Goal: Check status: Check status

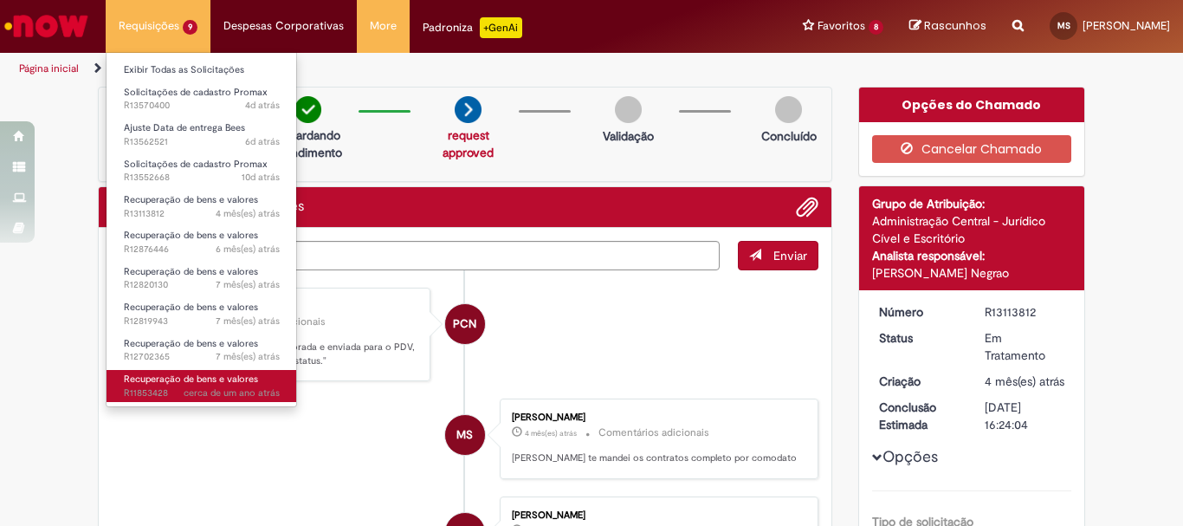
click at [207, 384] on span "Recuperação de bens e valores" at bounding box center [191, 378] width 134 height 13
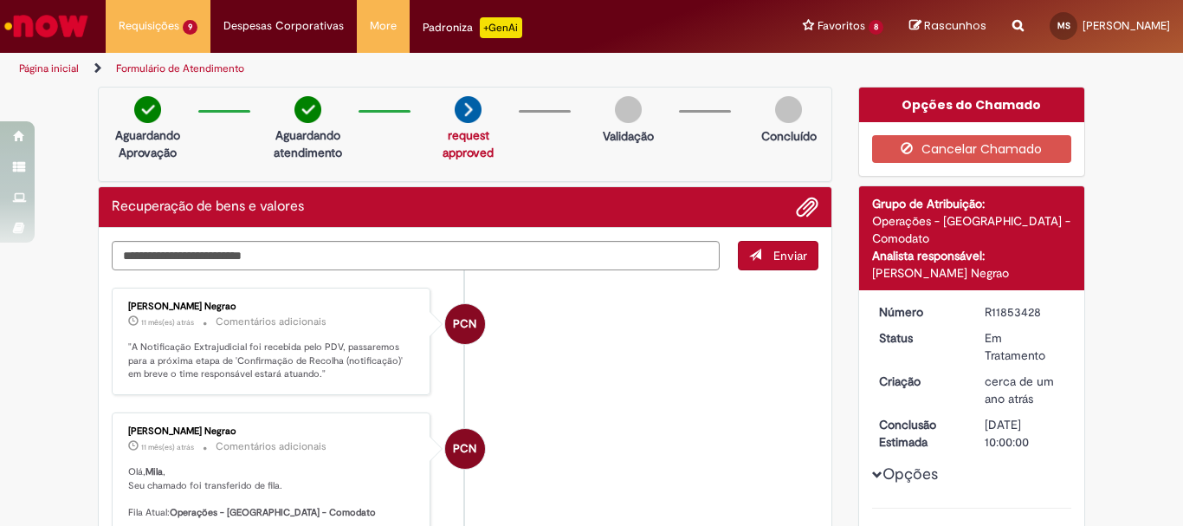
click at [1002, 303] on div "R11853428" at bounding box center [1025, 311] width 81 height 17
drag, startPoint x: 1002, startPoint y: 298, endPoint x: 158, endPoint y: 34, distance: 884.7
click at [158, 34] on li "Requisições 9 Exibir Todas as Solicitações Solicitações de cadastro Promax 4d a…" at bounding box center [158, 26] width 105 height 52
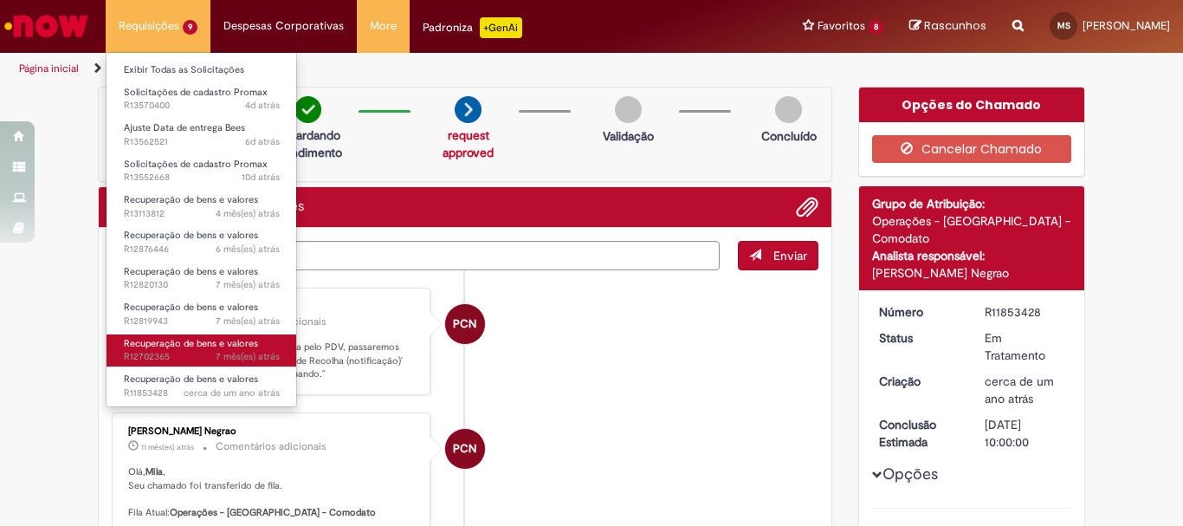
click at [211, 346] on span "Recuperação de bens e valores" at bounding box center [191, 343] width 134 height 13
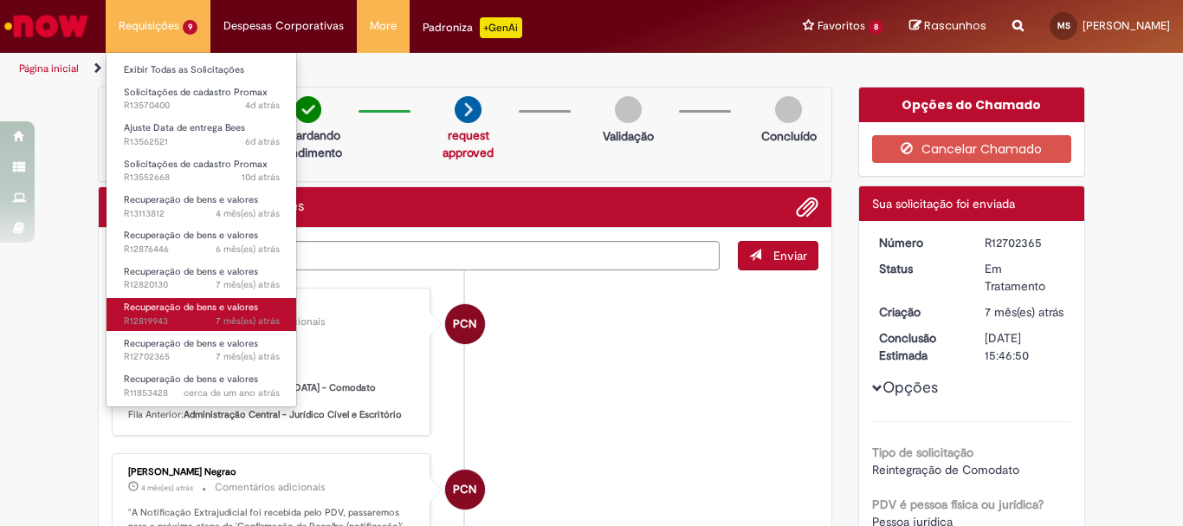
click at [202, 301] on span "Recuperação de bens e valores" at bounding box center [191, 306] width 134 height 13
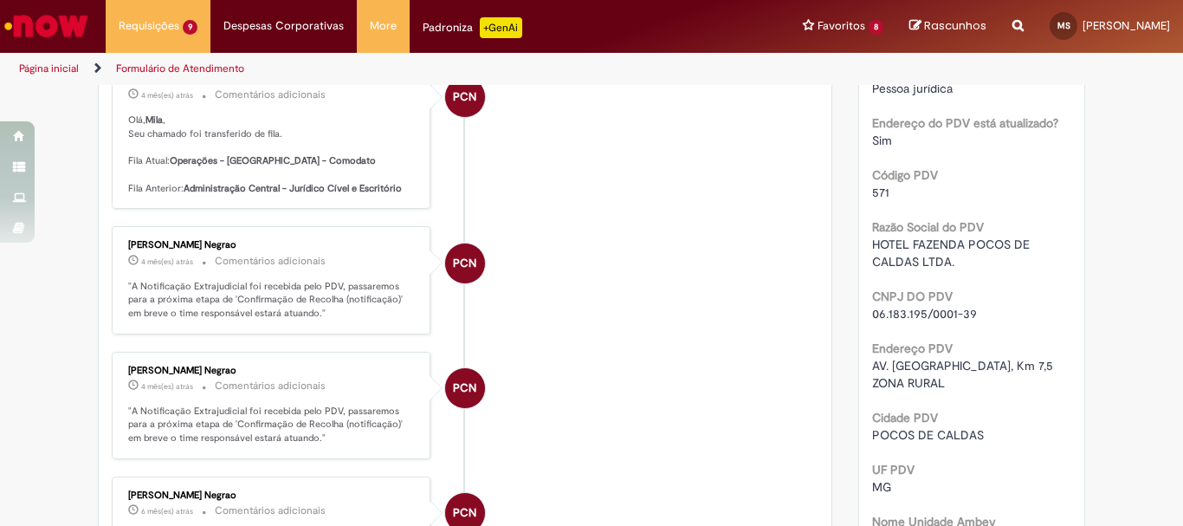
scroll to position [173, 0]
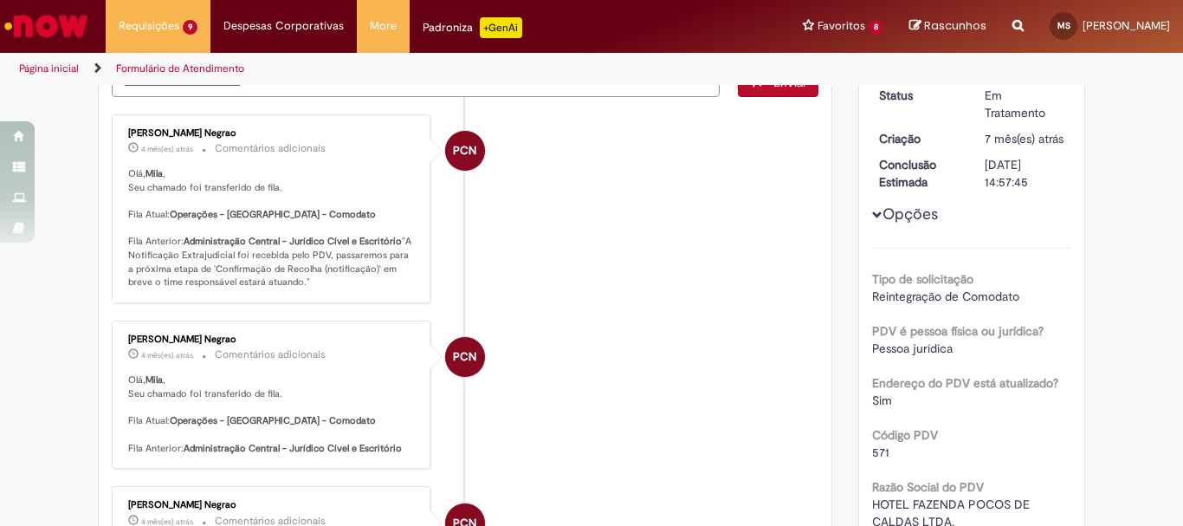
click at [0, 0] on span "7 mês(es) atrás" at bounding box center [0, 0] width 0 height 0
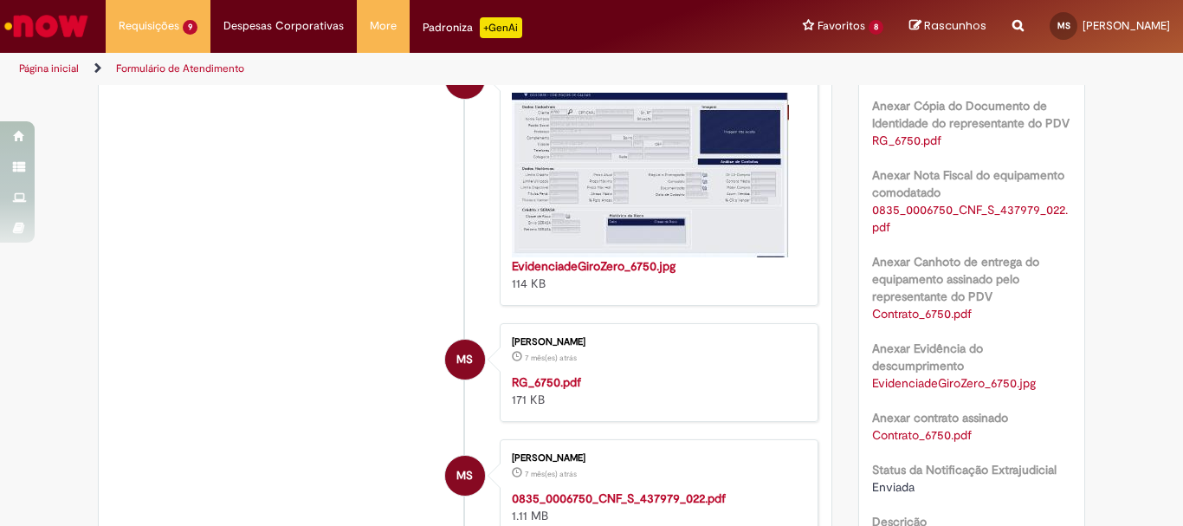
scroll to position [1472, 0]
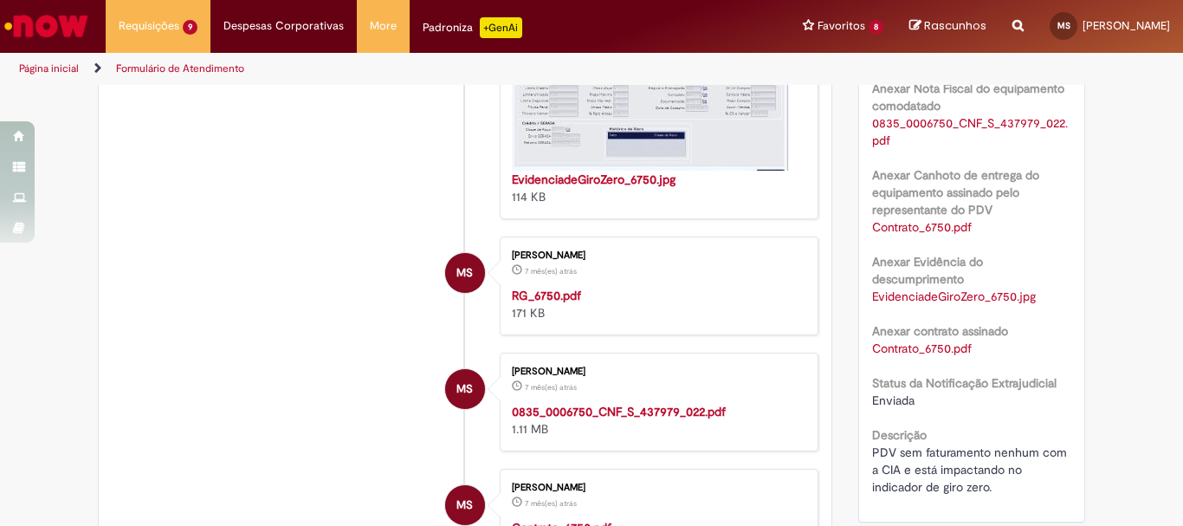
click at [643, 242] on div "[PERSON_NAME] 7 mês(es) atrás 7 meses atrás RG_6750.pdf 171 KB" at bounding box center [659, 286] width 308 height 88
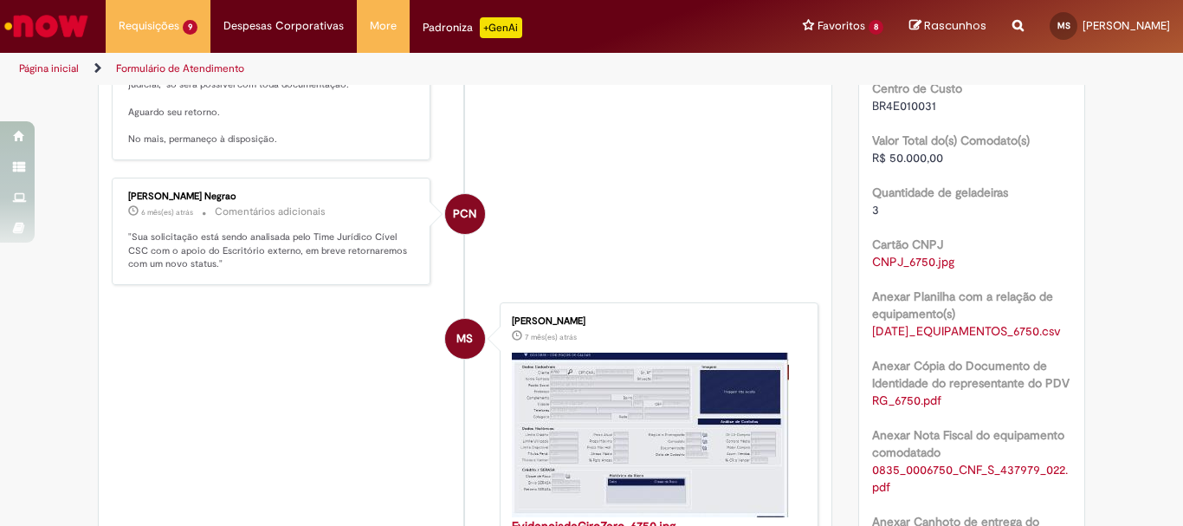
scroll to position [779, 0]
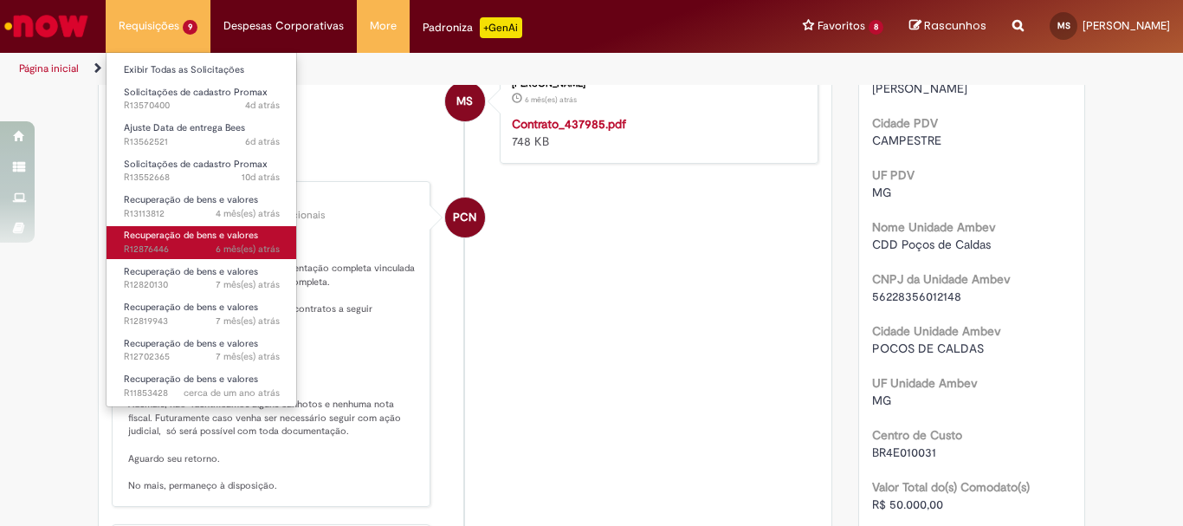
click at [166, 242] on span "Recuperação de bens e valores" at bounding box center [191, 235] width 134 height 13
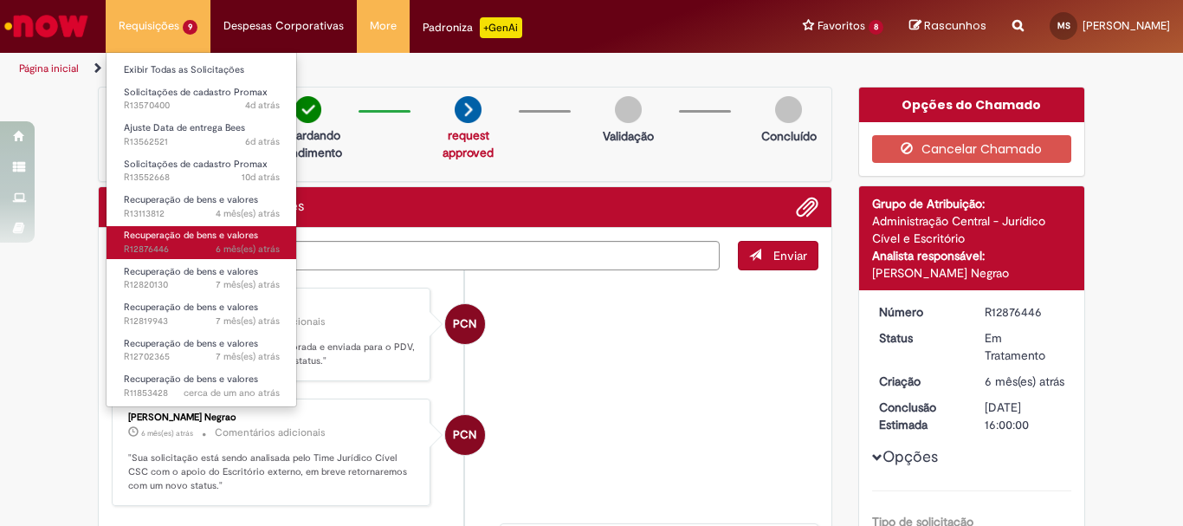
click at [190, 239] on span "Recuperação de bens e valores" at bounding box center [191, 235] width 134 height 13
click at [191, 238] on span "Recuperação de bens e valores" at bounding box center [191, 235] width 134 height 13
click at [197, 236] on span "Recuperação de bens e valores" at bounding box center [191, 235] width 134 height 13
click at [201, 236] on span "Recuperação de bens e valores" at bounding box center [191, 235] width 134 height 13
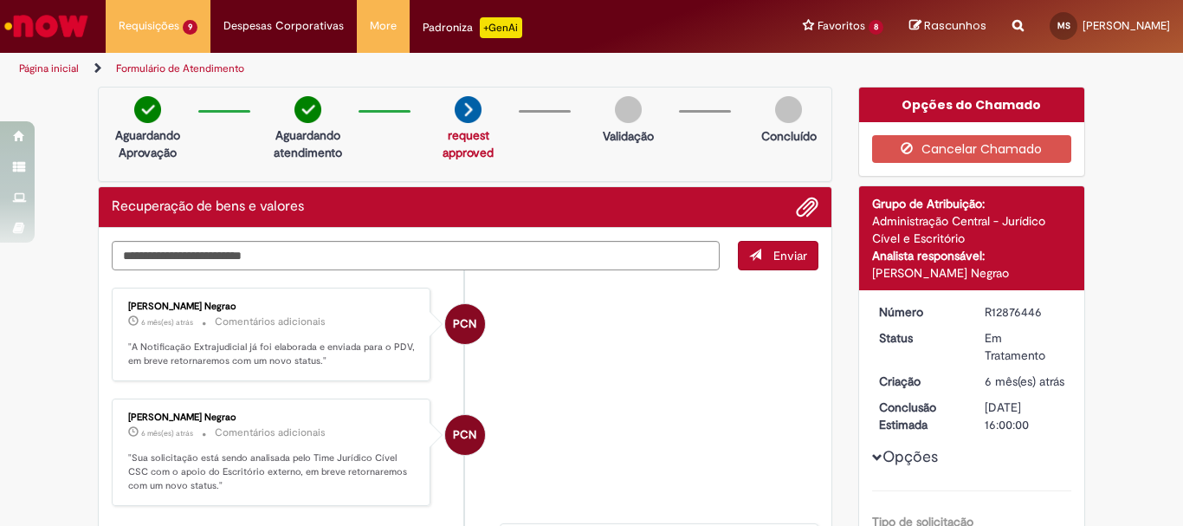
click at [735, 346] on li "PCN [PERSON_NAME] Negrao 6 mês(es) atrás 6 meses atrás Comentários adicionais "…" at bounding box center [465, 334] width 707 height 94
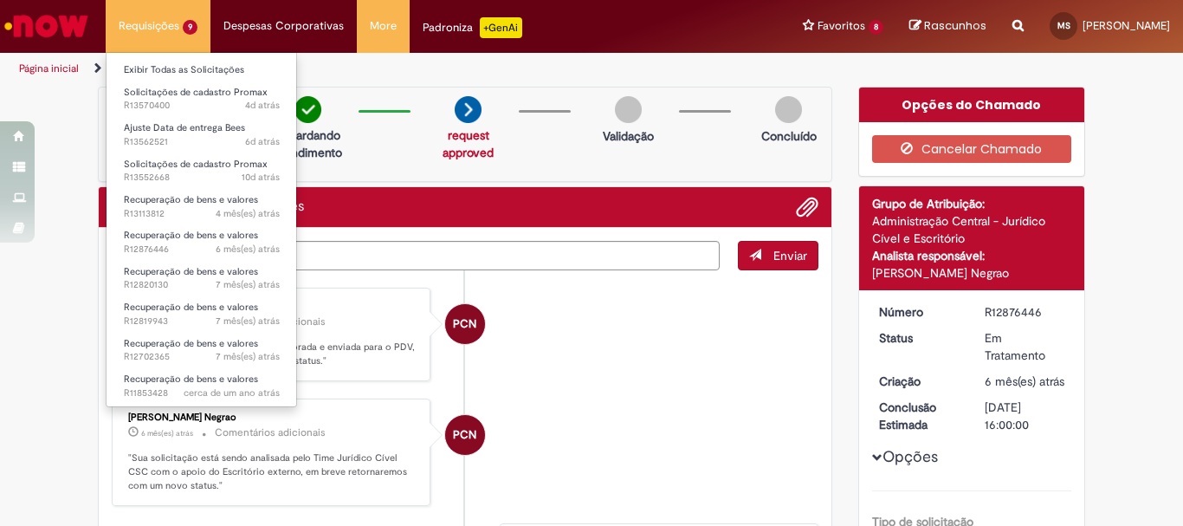
click at [154, 37] on li "Requisições 9 Exibir Todas as Solicitações Solicitações de cadastro Promax 4d a…" at bounding box center [158, 26] width 105 height 52
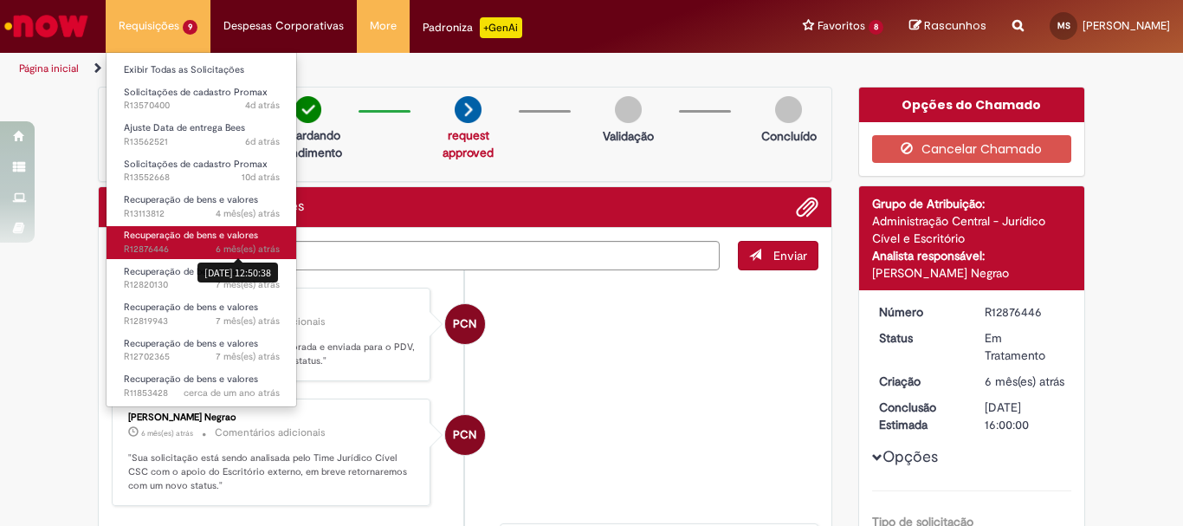
click at [212, 239] on span "Recuperação de bens e valores" at bounding box center [191, 235] width 134 height 13
click at [199, 233] on span "Recuperação de bens e valores" at bounding box center [191, 235] width 134 height 13
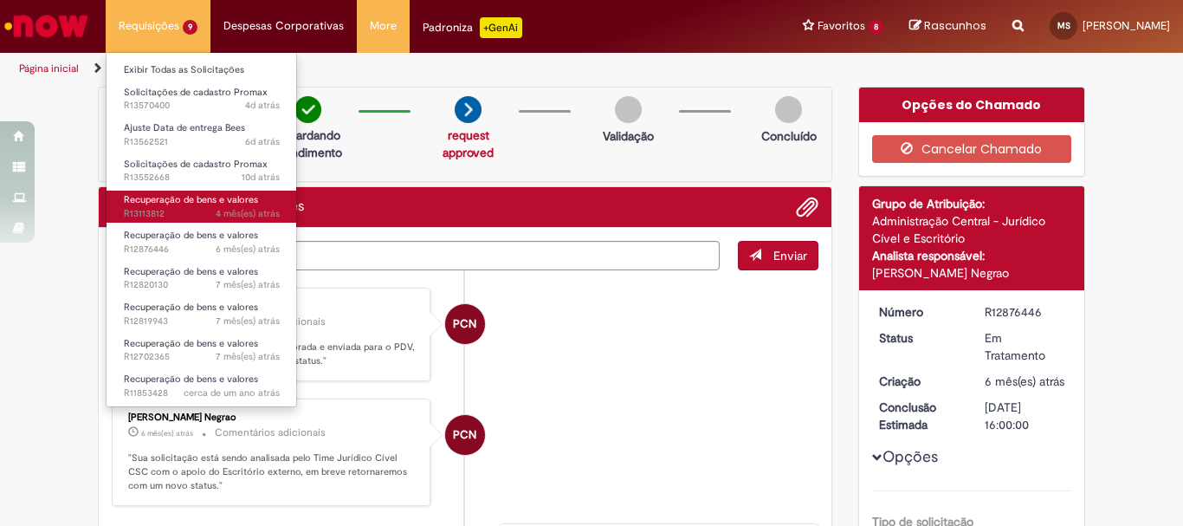
click at [197, 207] on span "4 mês(es) atrás 4 meses atrás R13113812" at bounding box center [202, 214] width 156 height 14
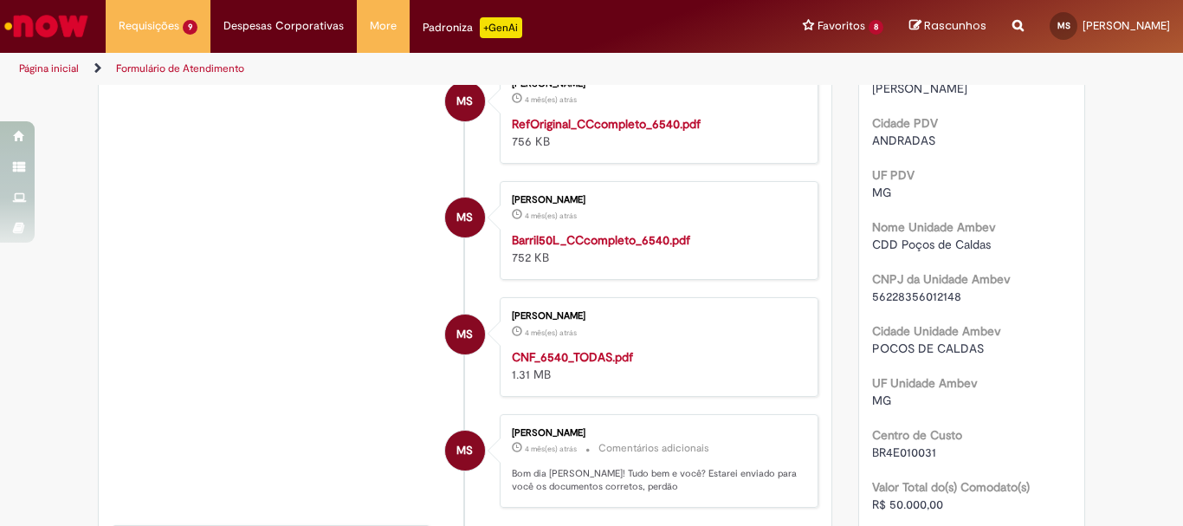
scroll to position [693, 0]
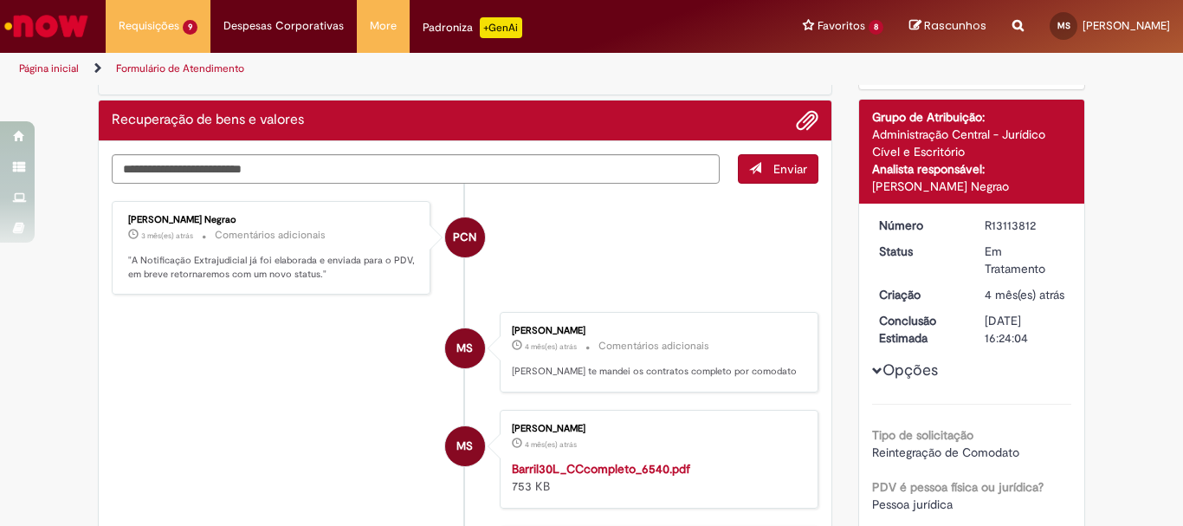
scroll to position [0, 0]
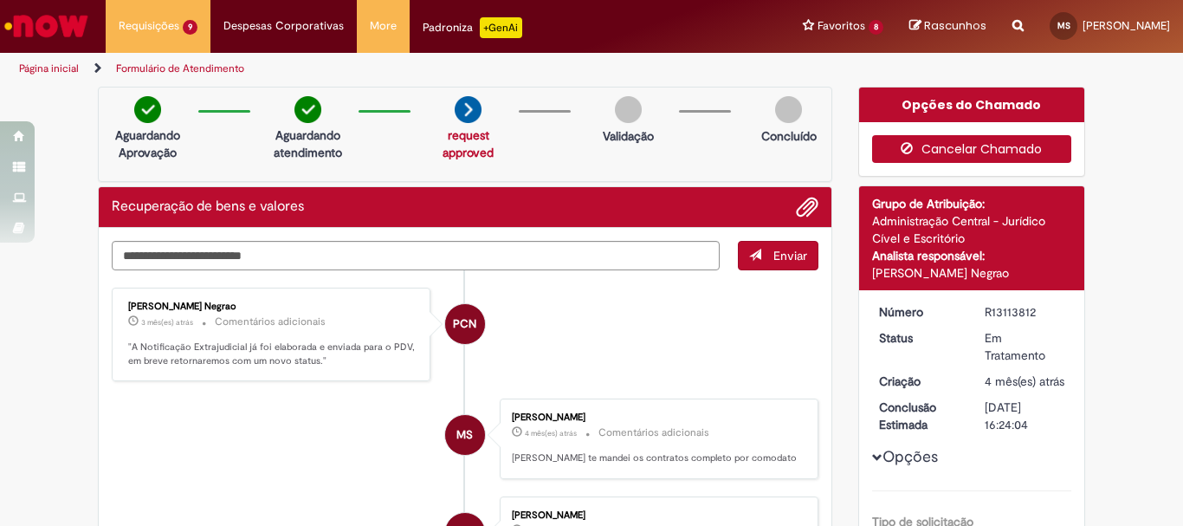
click at [936, 139] on button "Cancelar Chamado" at bounding box center [972, 149] width 200 height 28
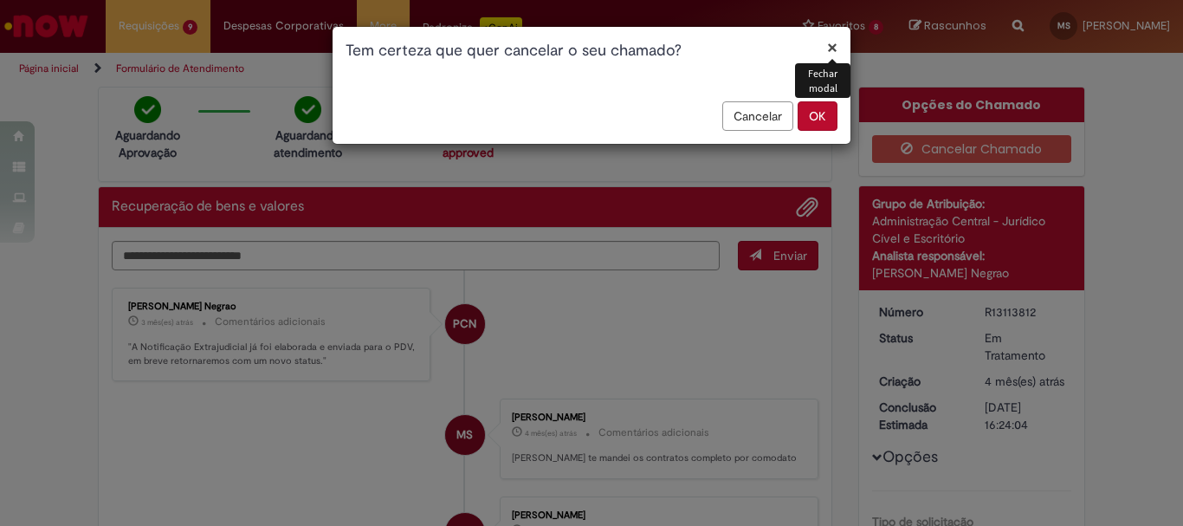
click at [817, 113] on button "OK" at bounding box center [818, 115] width 40 height 29
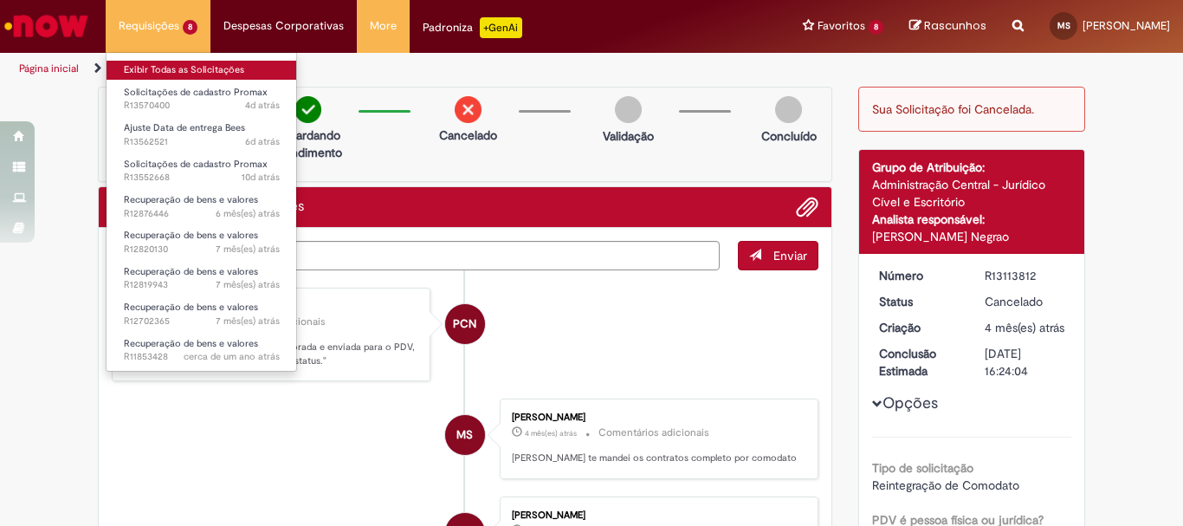
click at [202, 73] on link "Exibir Todas as Solicitações" at bounding box center [202, 70] width 191 height 19
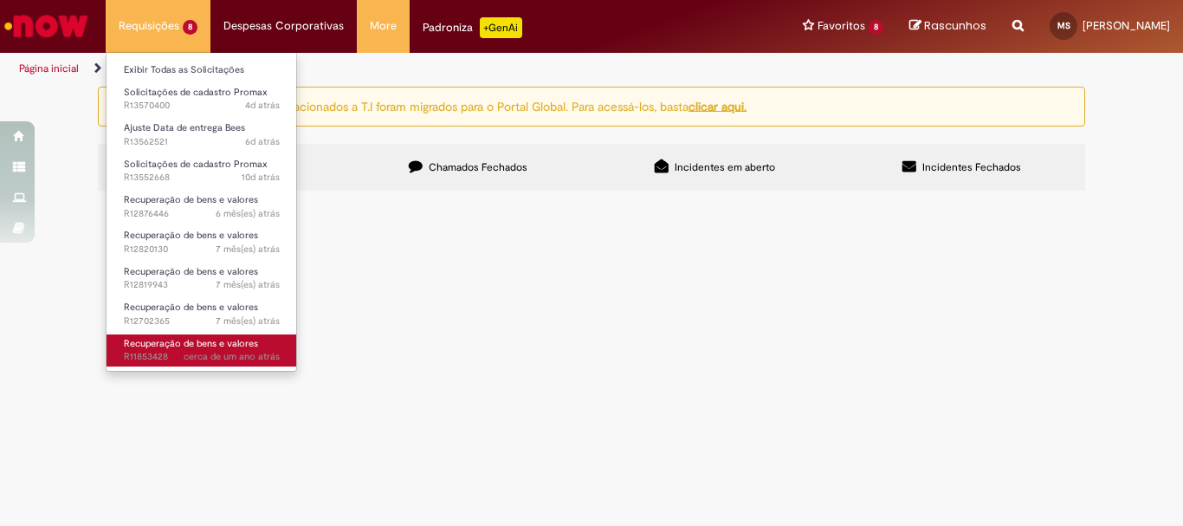
click at [215, 337] on span "Recuperação de bens e valores" at bounding box center [191, 343] width 134 height 13
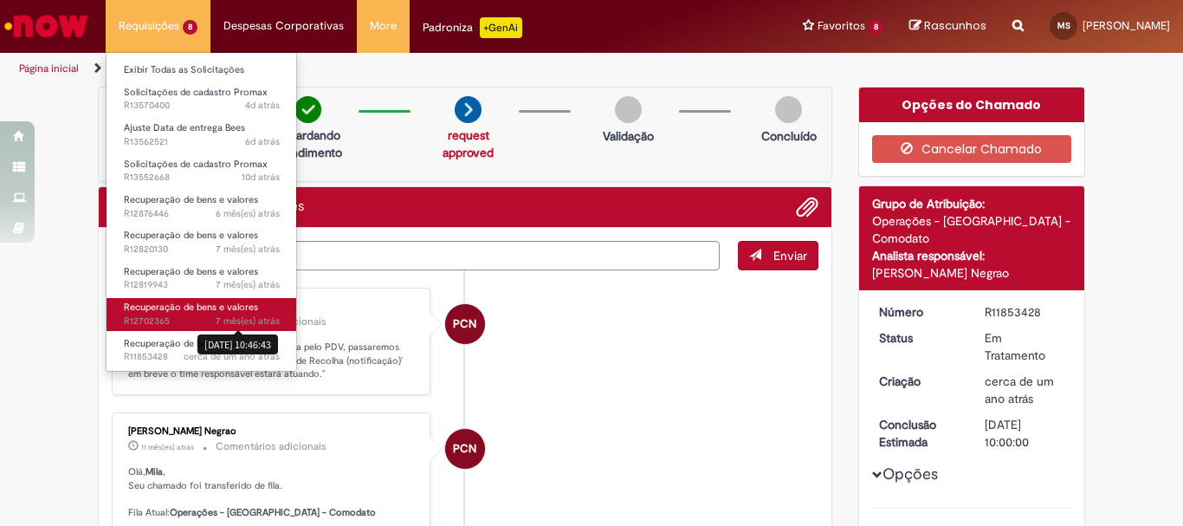
click at [205, 317] on span "7 mês(es) atrás 7 meses atrás [DATE] 10:46:43 R12702365" at bounding box center [202, 321] width 156 height 14
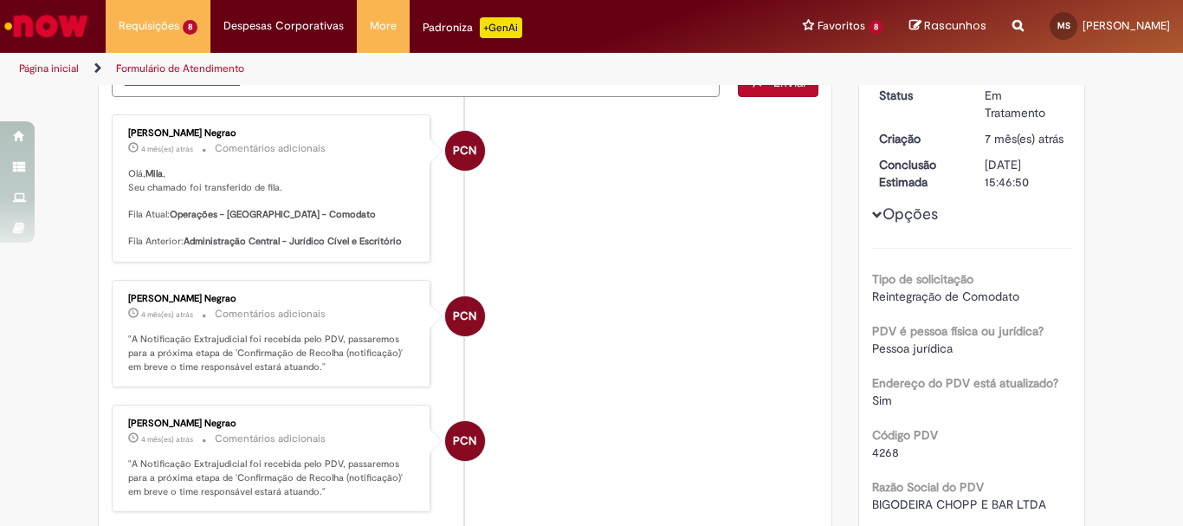
scroll to position [260, 0]
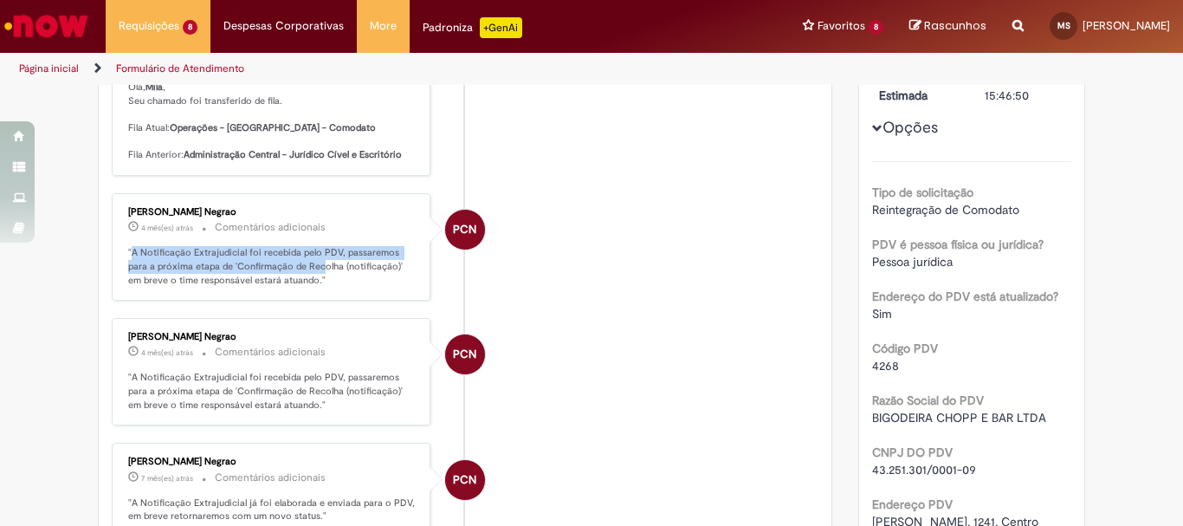
drag, startPoint x: 124, startPoint y: 248, endPoint x: 297, endPoint y: 271, distance: 174.8
click at [297, 271] on p ""A Notificação Extrajudicial foi recebida pelo PDV, passaremos para a próxima e…" at bounding box center [272, 266] width 288 height 41
click at [334, 271] on p ""A Notificação Extrajudicial foi recebida pelo PDV, passaremos para a próxima e…" at bounding box center [272, 266] width 288 height 41
drag, startPoint x: 204, startPoint y: 263, endPoint x: 375, endPoint y: 260, distance: 170.6
click at [375, 260] on p ""A Notificação Extrajudicial foi recebida pelo PDV, passaremos para a próxima e…" at bounding box center [272, 266] width 288 height 41
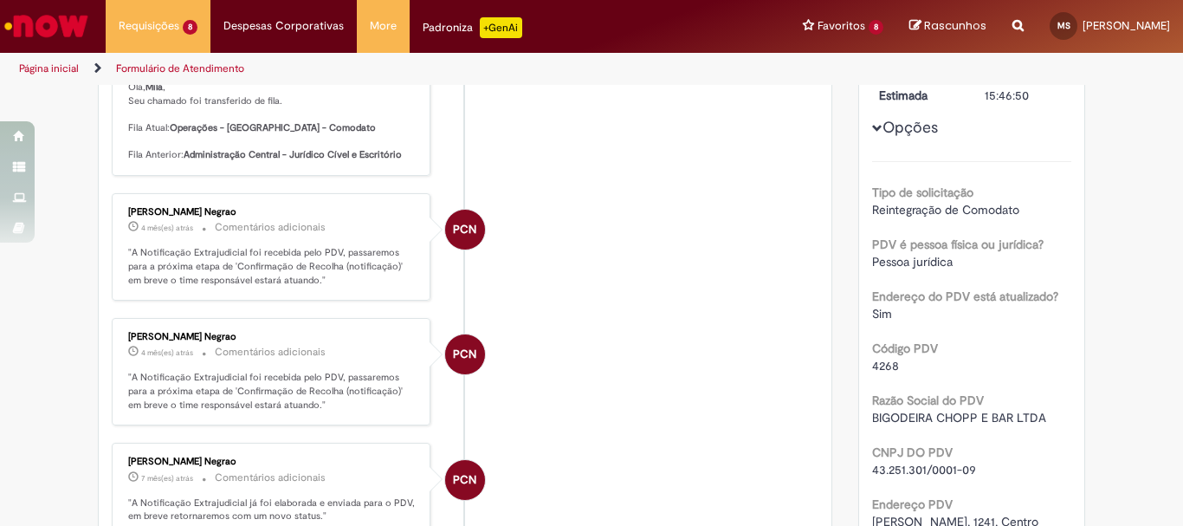
drag, startPoint x: 337, startPoint y: 255, endPoint x: 203, endPoint y: 262, distance: 133.5
click at [210, 268] on p ""A Notificação Extrajudicial foi recebida pelo PDV, passaremos para a próxima e…" at bounding box center [272, 266] width 288 height 41
click at [208, 262] on p ""A Notificação Extrajudicial foi recebida pelo PDV, passaremos para a próxima e…" at bounding box center [272, 266] width 288 height 41
drag, startPoint x: 208, startPoint y: 262, endPoint x: 368, endPoint y: 268, distance: 160.3
click at [368, 268] on p ""A Notificação Extrajudicial foi recebida pelo PDV, passaremos para a próxima e…" at bounding box center [272, 266] width 288 height 41
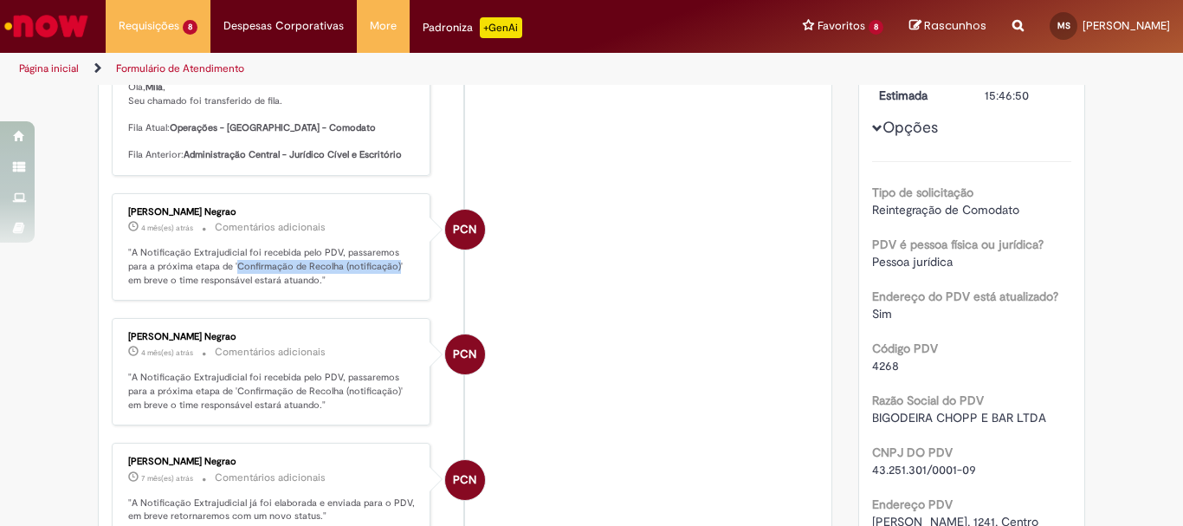
copy p "Confirmação de Recolha (notificação)"
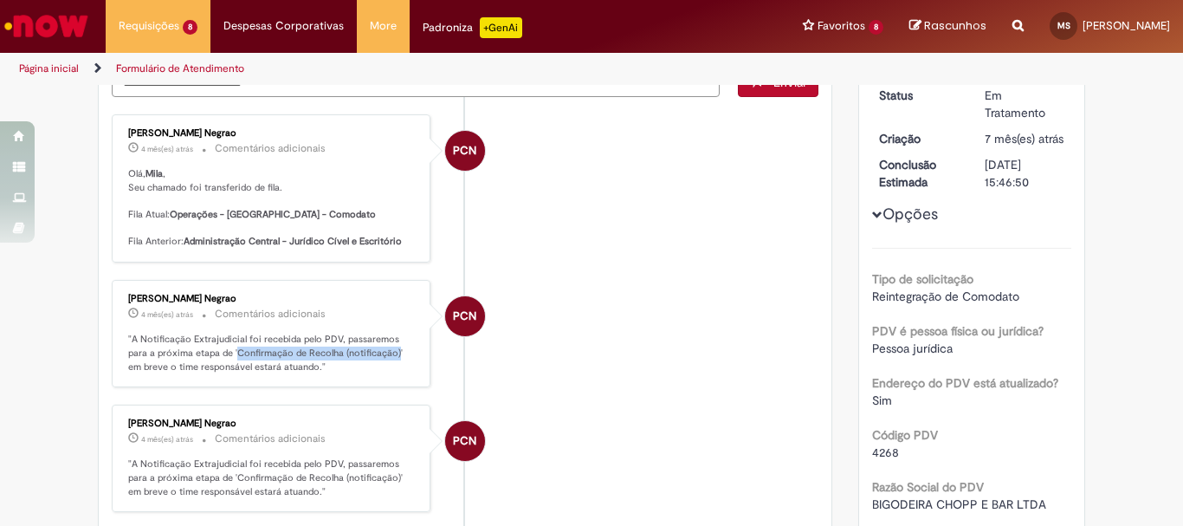
scroll to position [346, 0]
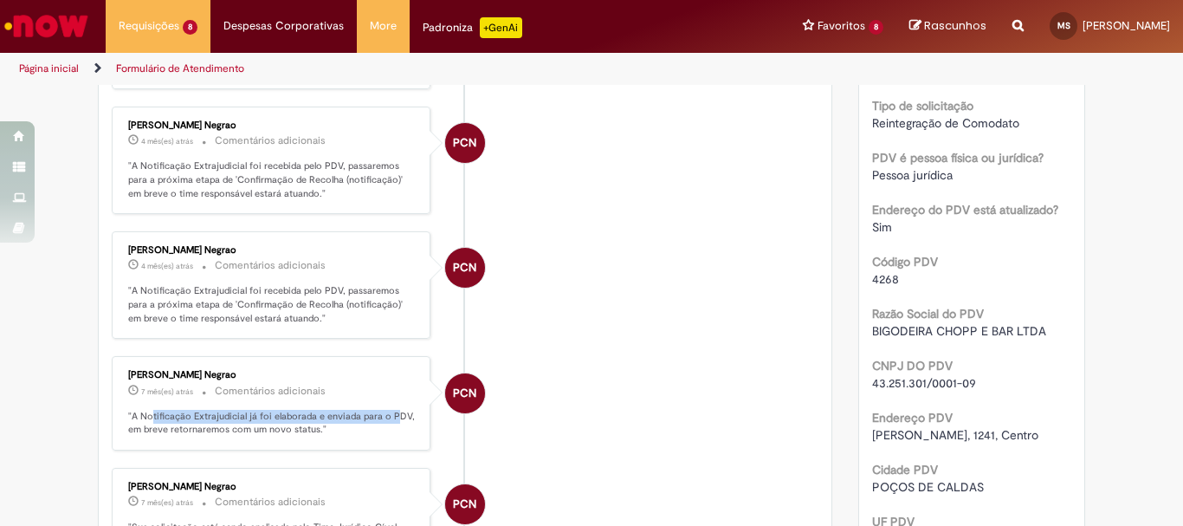
drag, startPoint x: 150, startPoint y: 417, endPoint x: 389, endPoint y: 419, distance: 239.0
click at [389, 419] on p ""A Notificação Extrajudicial já foi elaborada e enviada para o PDV, em breve re…" at bounding box center [272, 423] width 288 height 27
drag, startPoint x: 164, startPoint y: 418, endPoint x: 328, endPoint y: 423, distance: 164.6
click at [328, 423] on p ""A Notificação Extrajudicial já foi elaborada e enviada para o PDV, em breve re…" at bounding box center [272, 423] width 288 height 27
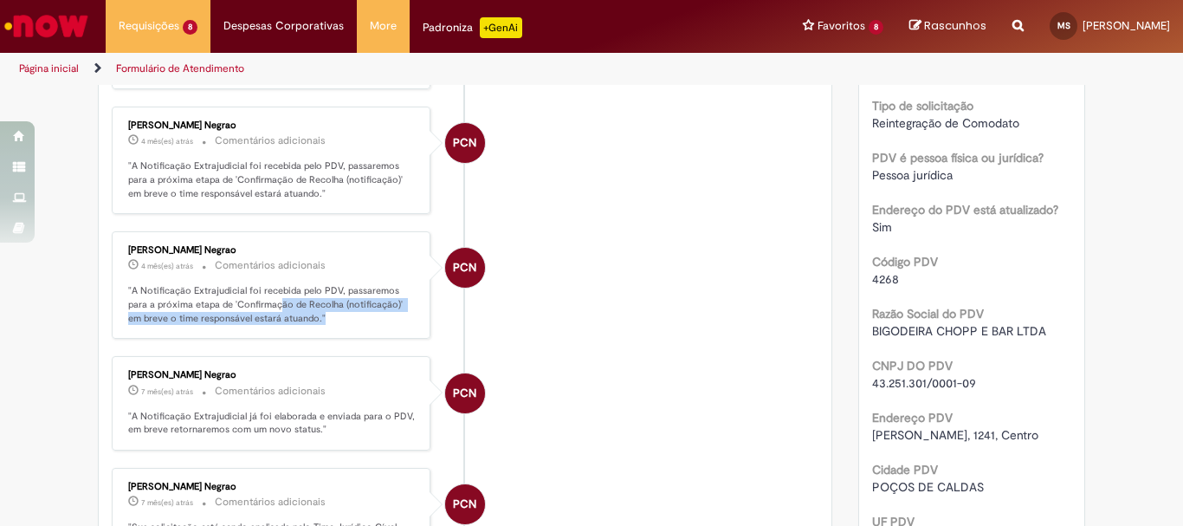
drag, startPoint x: 250, startPoint y: 304, endPoint x: 367, endPoint y: 314, distance: 117.4
click at [367, 314] on p ""A Notificação Extrajudicial foi recebida pelo PDV, passaremos para a próxima e…" at bounding box center [272, 304] width 288 height 41
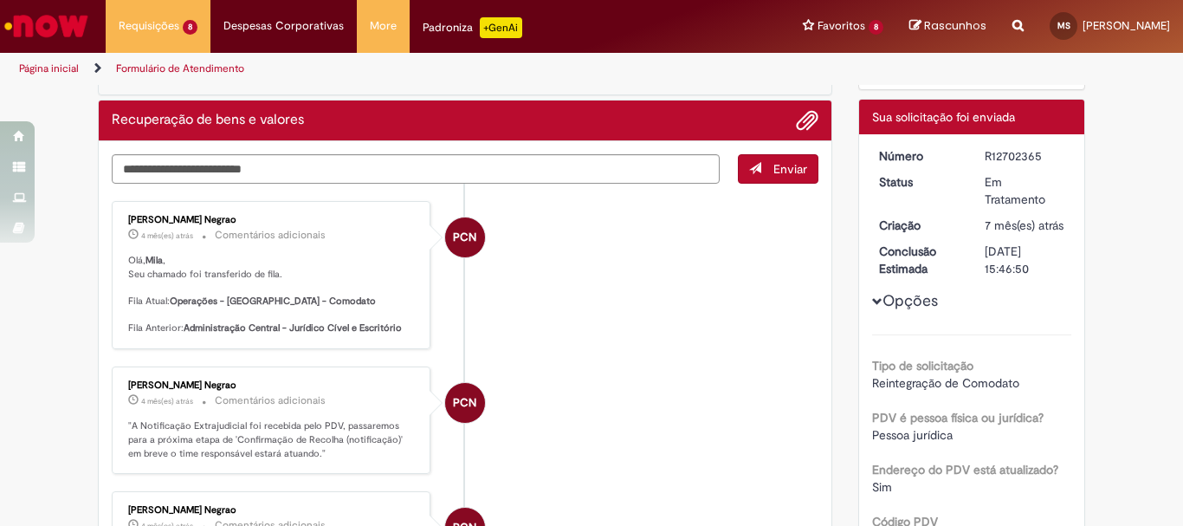
scroll to position [173, 0]
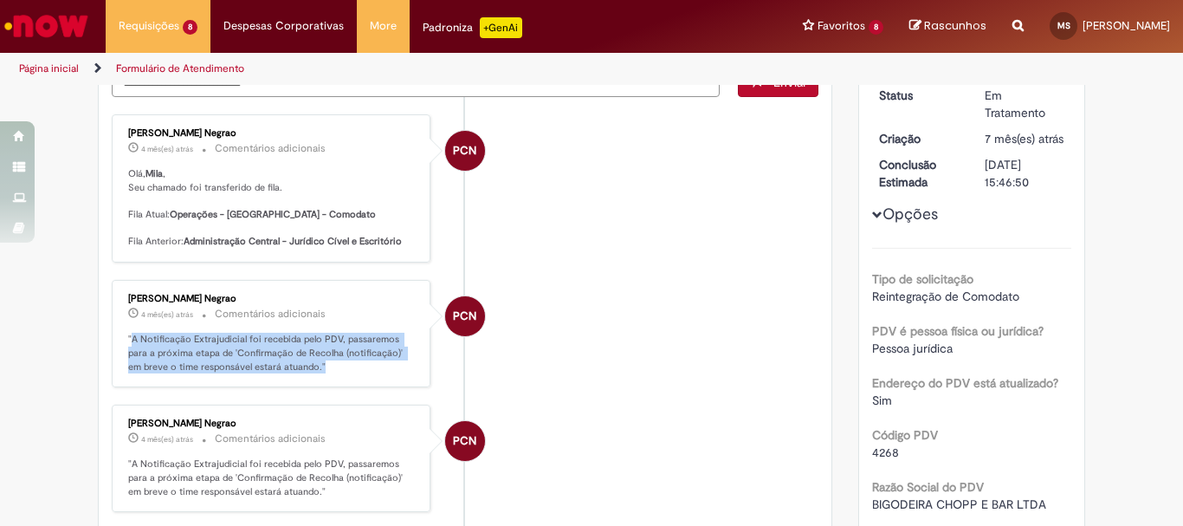
drag, startPoint x: 124, startPoint y: 335, endPoint x: 353, endPoint y: 362, distance: 231.0
click at [353, 362] on p ""A Notificação Extrajudicial foi recebida pelo PDV, passaremos para a próxima e…" at bounding box center [272, 353] width 288 height 41
copy p "A Notificação Extrajudicial foi recebida pelo PDV, passaremos para a próxima et…"
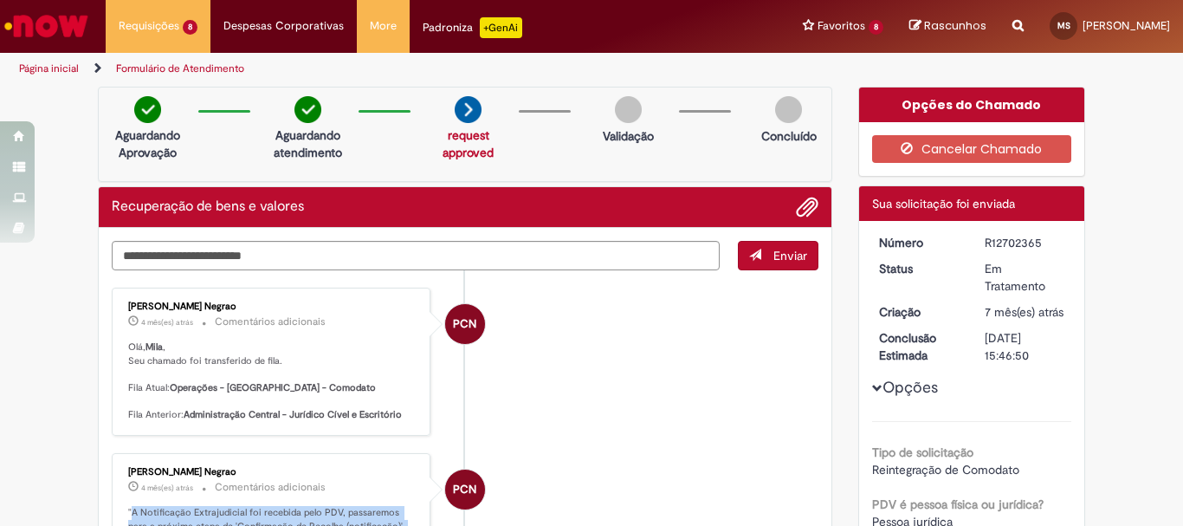
scroll to position [87, 0]
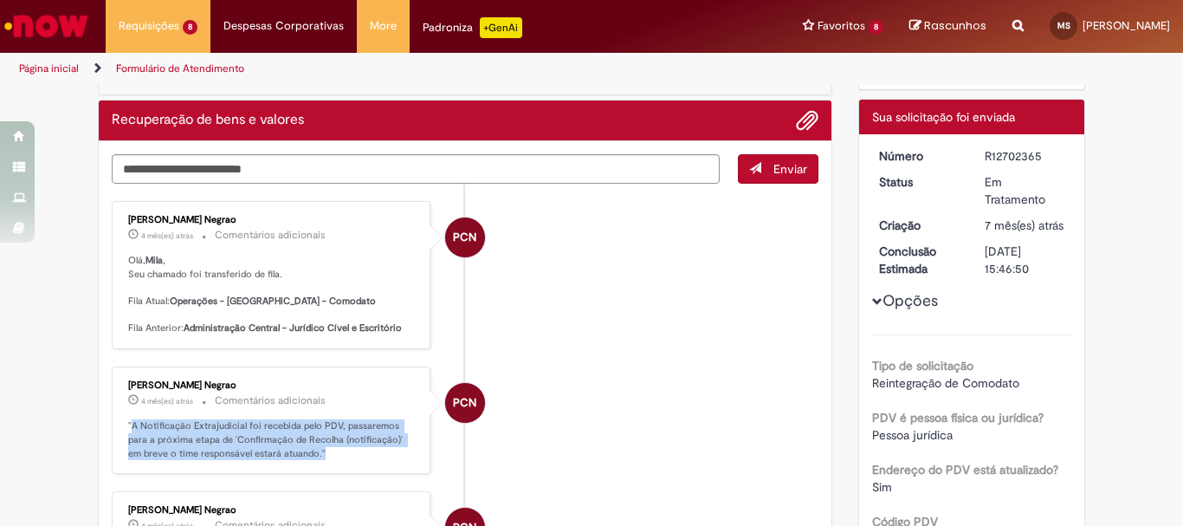
copy p "A Notificação Extrajudicial foi recebida pelo PDV, passaremos para a próxima et…"
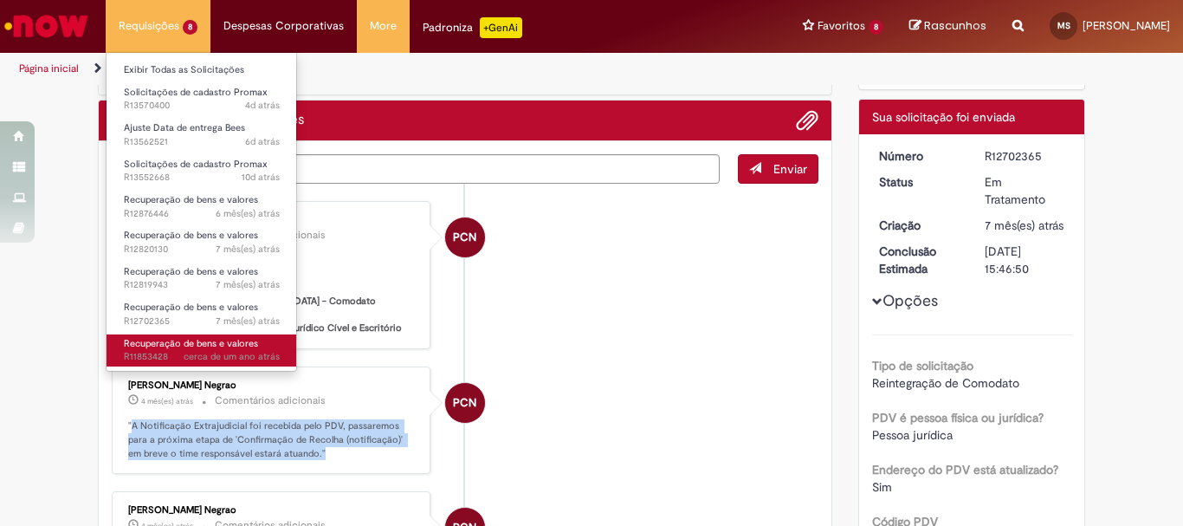
click at [228, 348] on span "Recuperação de bens e valores" at bounding box center [191, 343] width 134 height 13
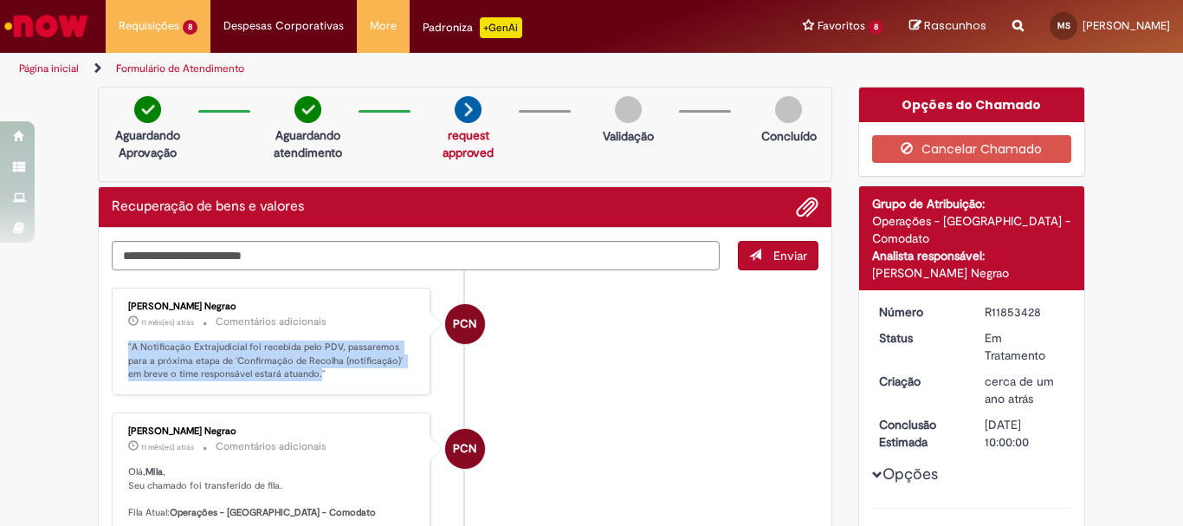
drag, startPoint x: 297, startPoint y: 375, endPoint x: 113, endPoint y: 353, distance: 185.7
click at [117, 353] on div "[PERSON_NAME] Negrao 11 mês(es) atrás 11 meses atrás Comentários adicionais "A …" at bounding box center [271, 341] width 308 height 97
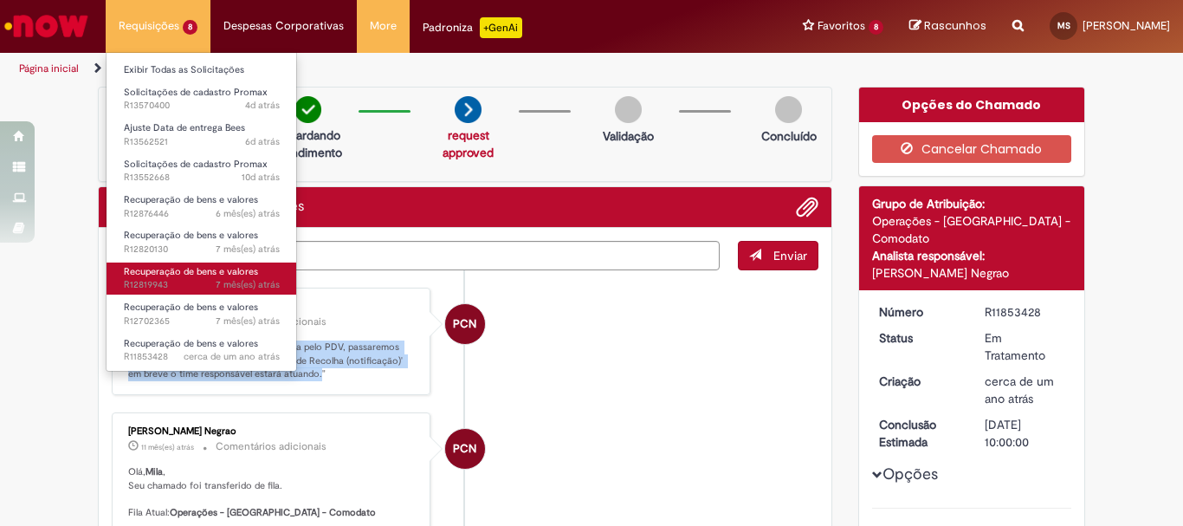
click at [210, 281] on span "7 mês(es) atrás 7 meses atrás R12819943" at bounding box center [202, 285] width 156 height 14
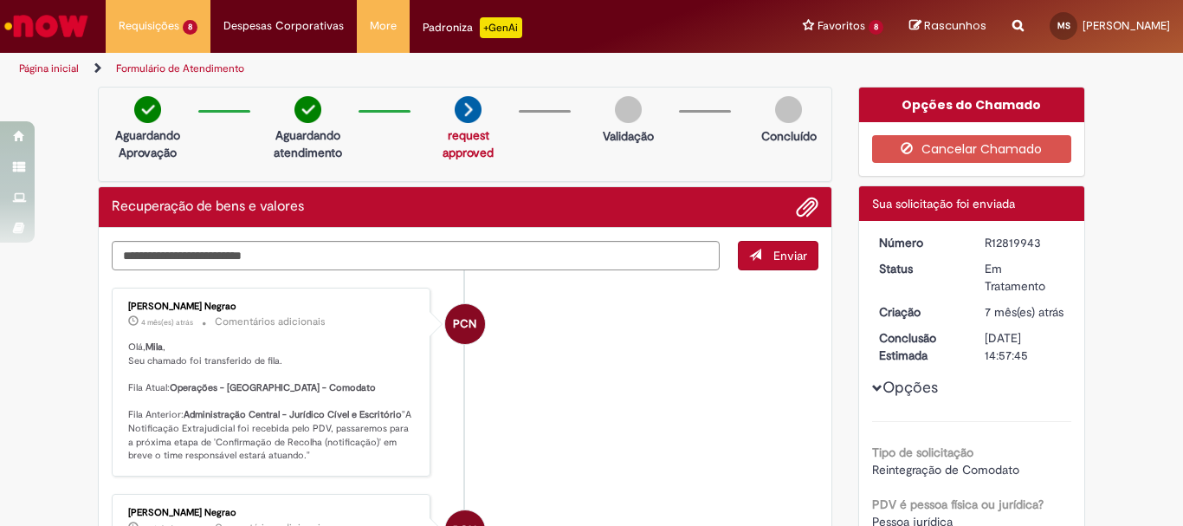
scroll to position [87, 0]
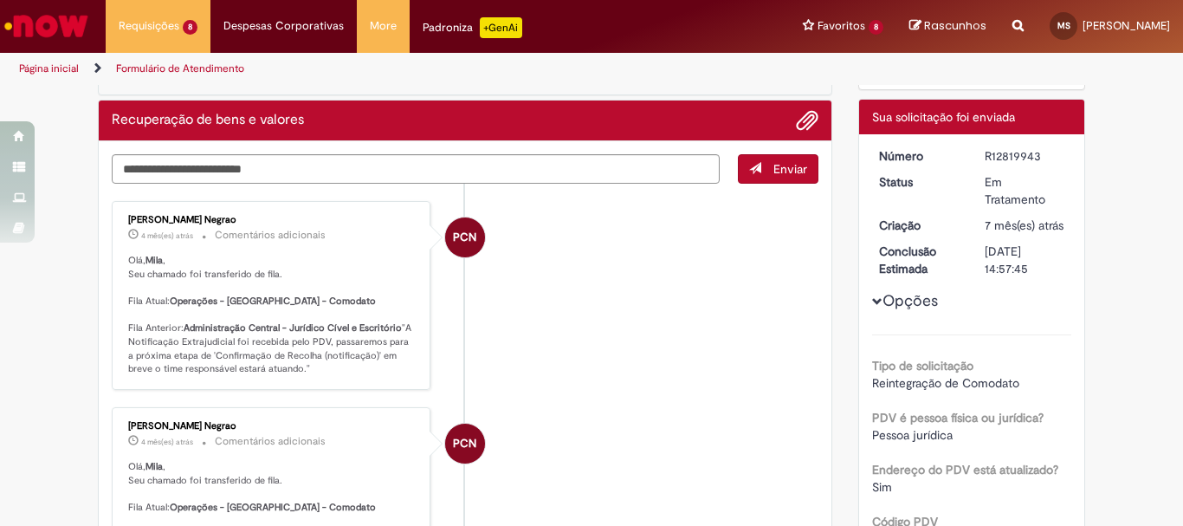
drag, startPoint x: 136, startPoint y: 355, endPoint x: 317, endPoint y: 381, distance: 182.8
click at [317, 376] on p "Olá, Mila , Seu chamado foi transferido de fila. Fila Atual: Operações - Comoda…" at bounding box center [272, 315] width 288 height 122
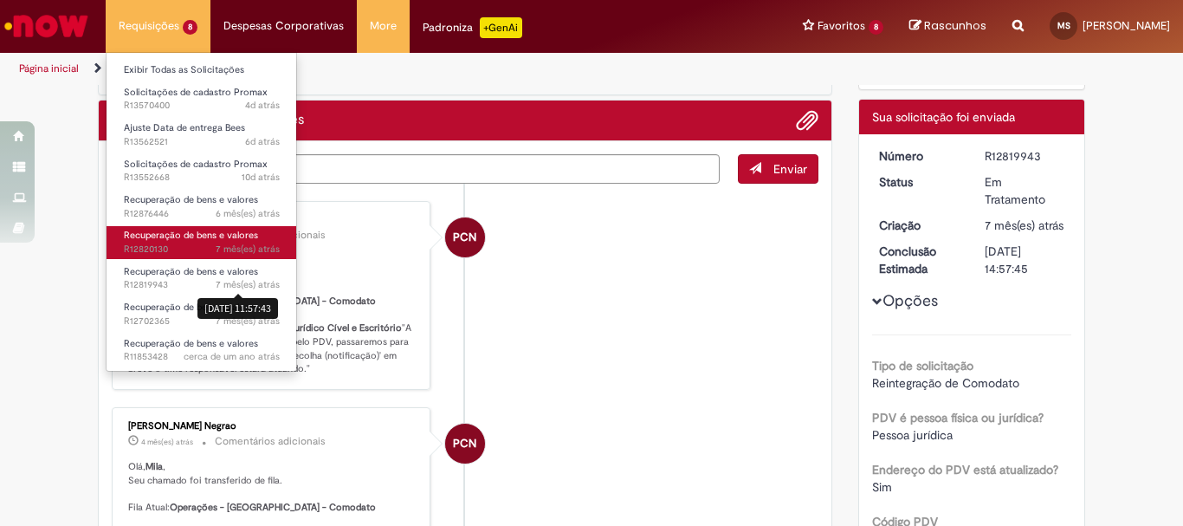
click at [176, 237] on span "Recuperação de bens e valores" at bounding box center [191, 235] width 134 height 13
click at [257, 240] on link "Recuperação de bens e valores 7 mês(es) atrás 7 meses atrás R12820130" at bounding box center [202, 242] width 191 height 32
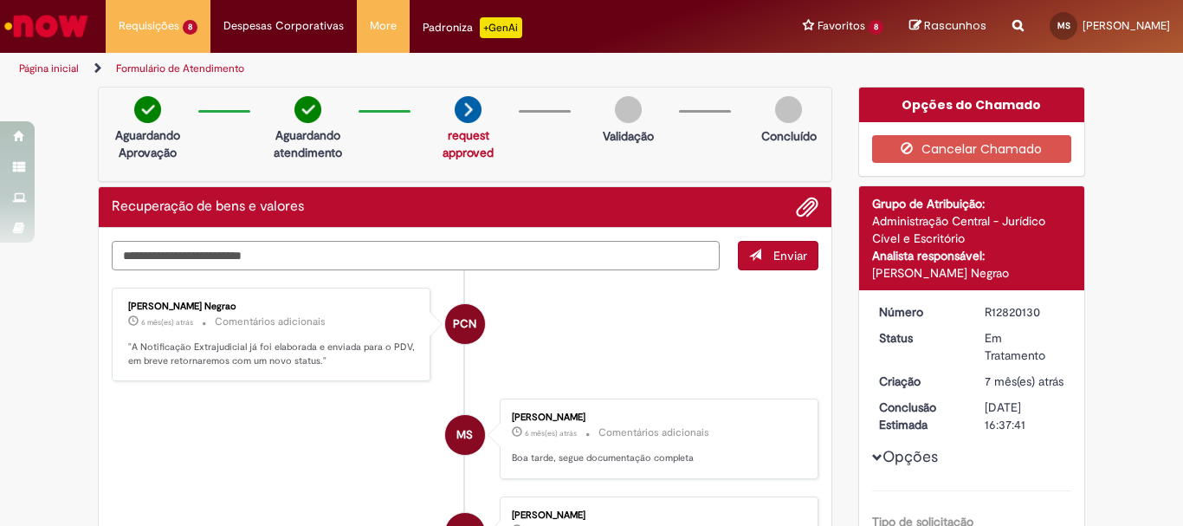
drag, startPoint x: 118, startPoint y: 243, endPoint x: 130, endPoint y: 248, distance: 12.9
click at [130, 248] on textarea "Digite sua mensagem aqui..." at bounding box center [416, 255] width 608 height 29
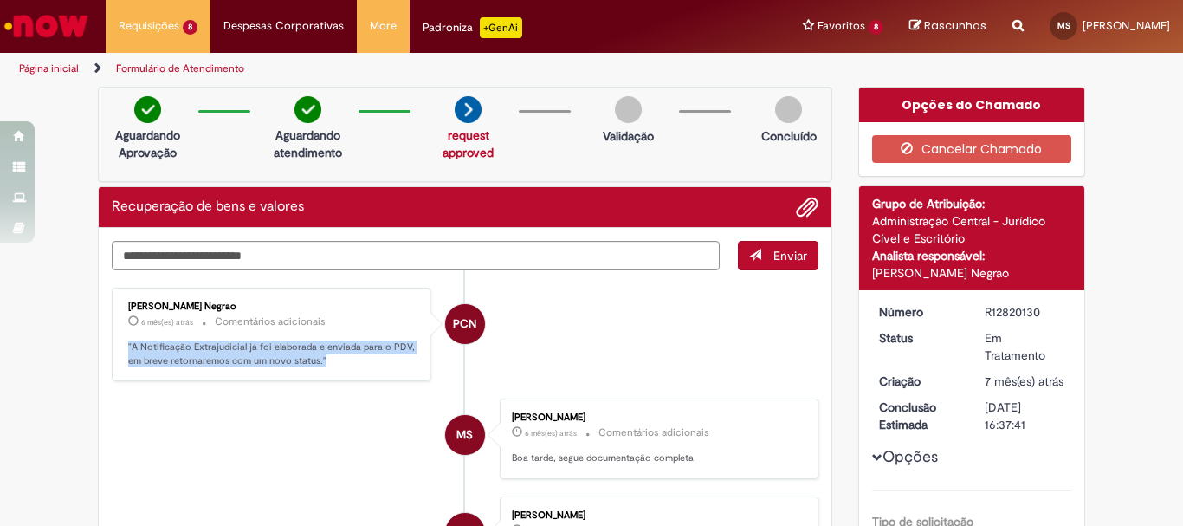
drag, startPoint x: 320, startPoint y: 357, endPoint x: 117, endPoint y: 352, distance: 202.7
click at [117, 352] on div "[PERSON_NAME] Negrao 6 mês(es) atrás 6 meses atrás Comentários adicionais "A No…" at bounding box center [271, 335] width 308 height 84
copy p ""A Notificação Extrajudicial já foi elaborada e enviada para o PDV, em breve re…"
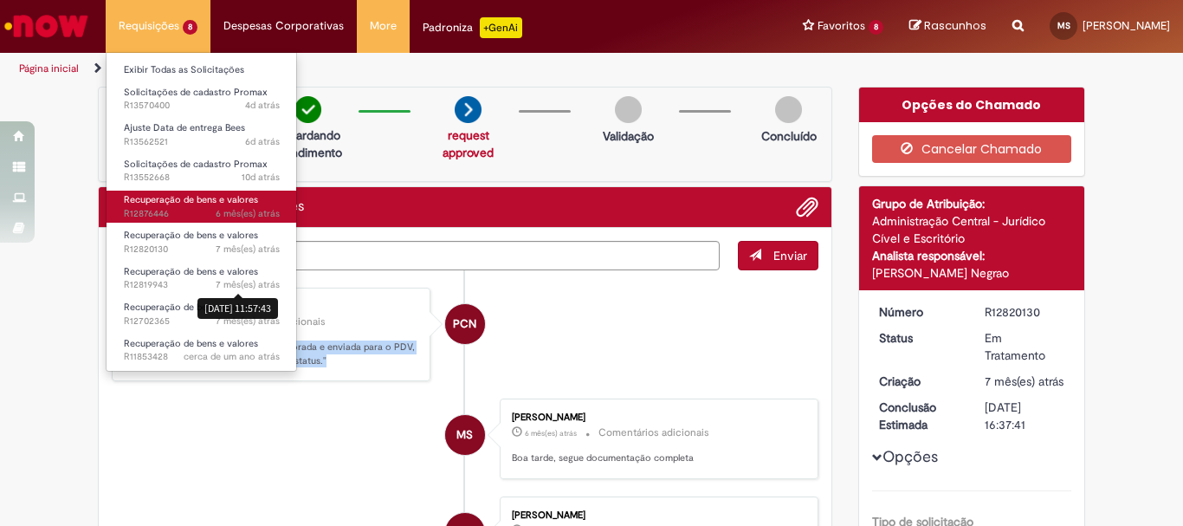
click at [210, 201] on span "Recuperação de bens e valores" at bounding box center [191, 199] width 134 height 13
click at [188, 206] on link "Recuperação de bens e valores 6 mês(es) atrás 6 meses atrás R12876446" at bounding box center [202, 207] width 191 height 32
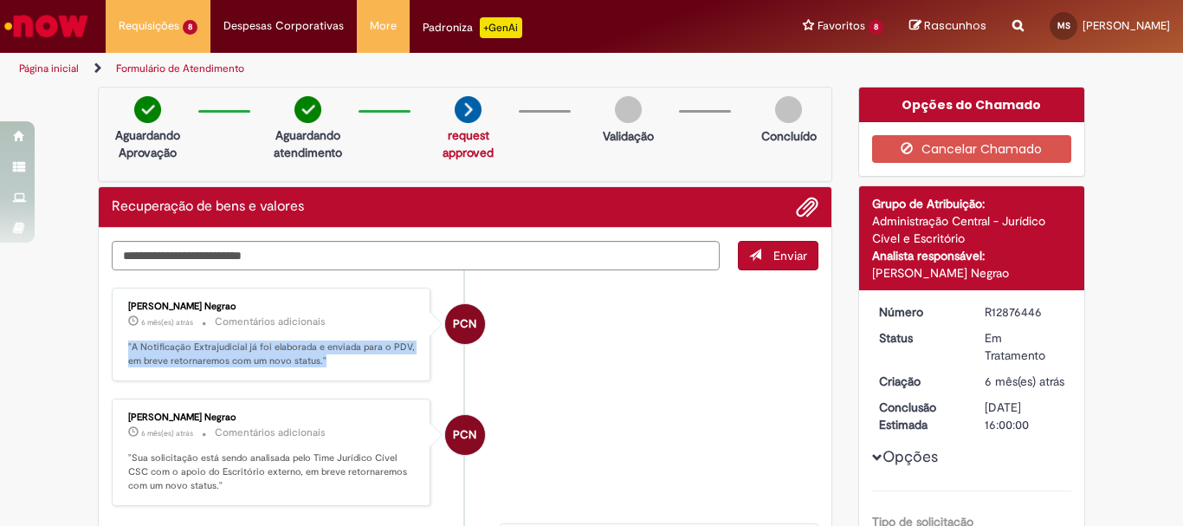
drag, startPoint x: 317, startPoint y: 359, endPoint x: 120, endPoint y: 343, distance: 198.1
click at [120, 343] on div "[PERSON_NAME] Negrao 6 mês(es) atrás 6 meses atrás Comentários adicionais "A No…" at bounding box center [271, 335] width 308 height 84
copy p ""A Notificação Extrajudicial já foi elaborada e enviada para o PDV, em breve re…"
